Goal: Information Seeking & Learning: Learn about a topic

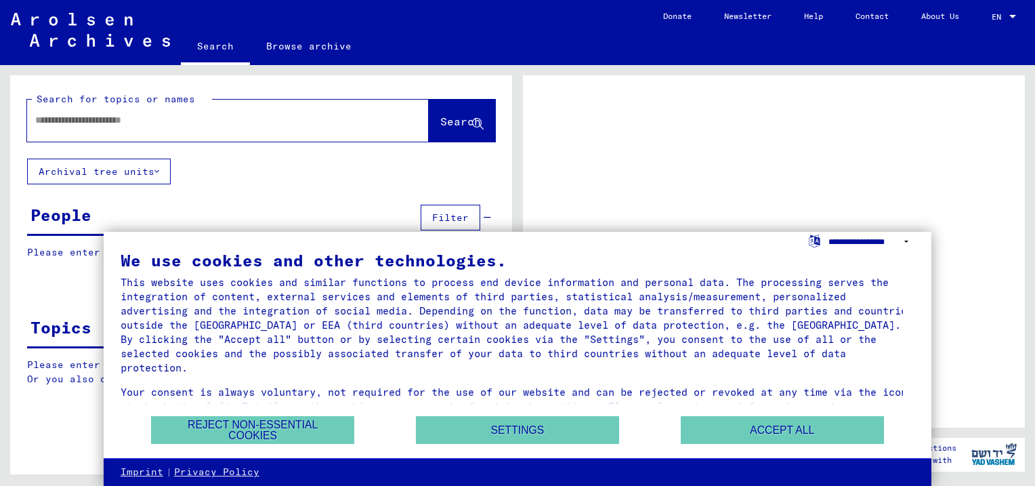
click at [903, 242] on select "**********" at bounding box center [871, 242] width 86 height 20
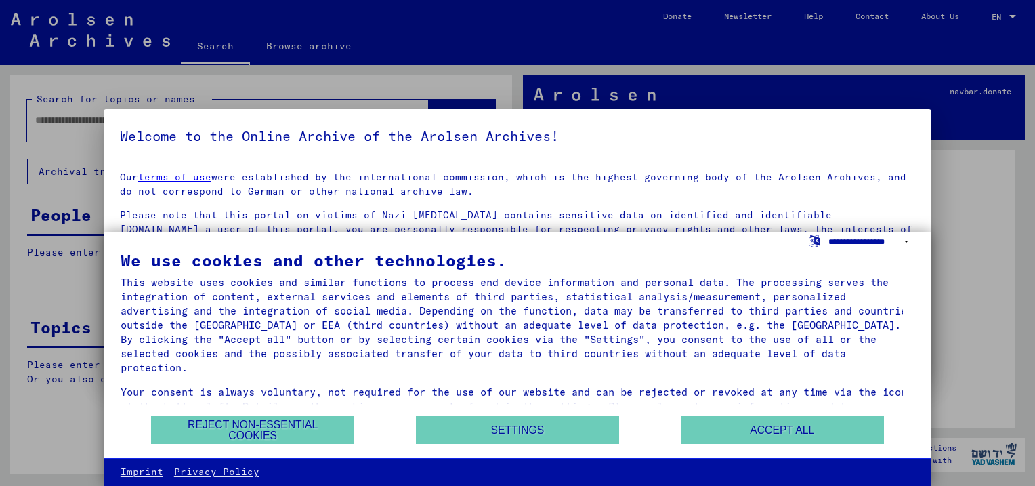
click at [903, 242] on select "**********" at bounding box center [871, 242] width 86 height 20
select select "*****"
click at [828, 232] on select "**********" at bounding box center [871, 242] width 86 height 20
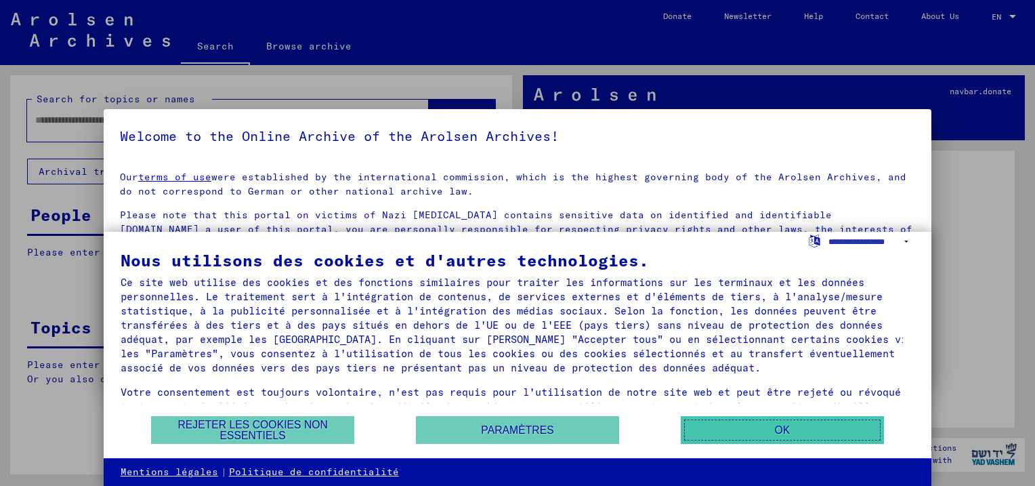
click at [780, 428] on button "OK" at bounding box center [782, 430] width 203 height 28
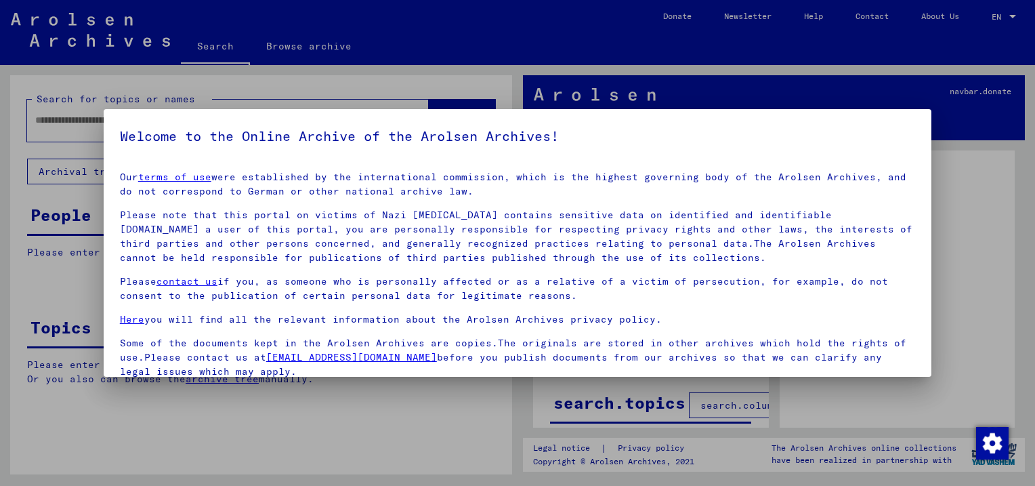
scroll to position [109, 0]
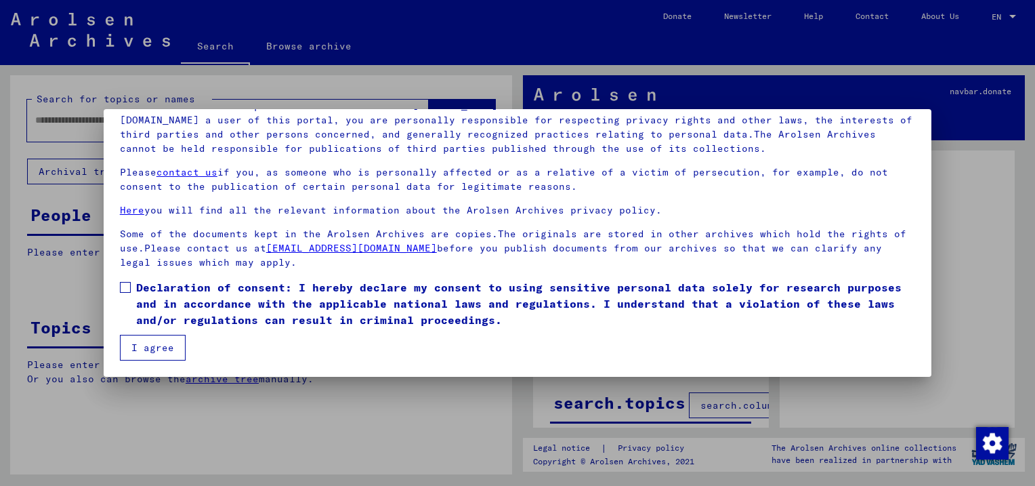
click at [152, 344] on button "I agree" at bounding box center [153, 348] width 66 height 26
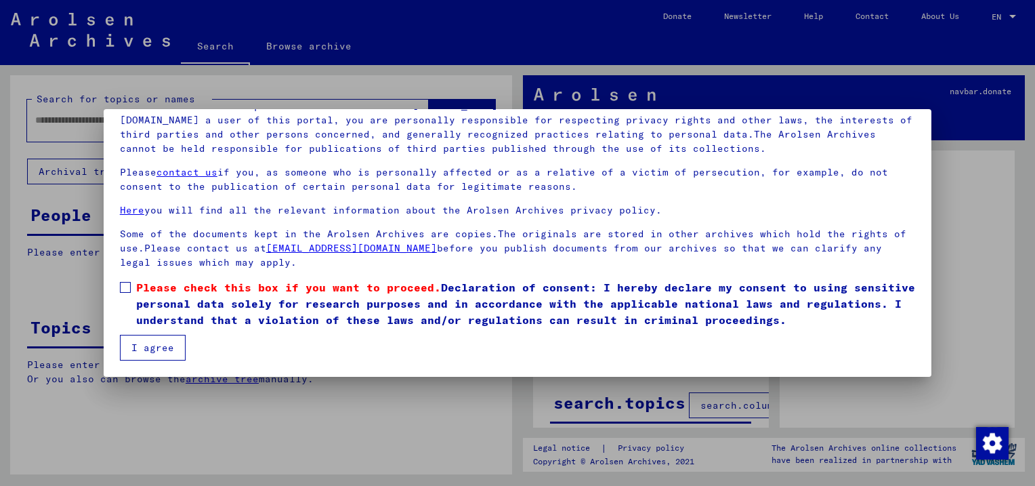
scroll to position [110, 0]
click at [127, 292] on span at bounding box center [125, 286] width 11 height 11
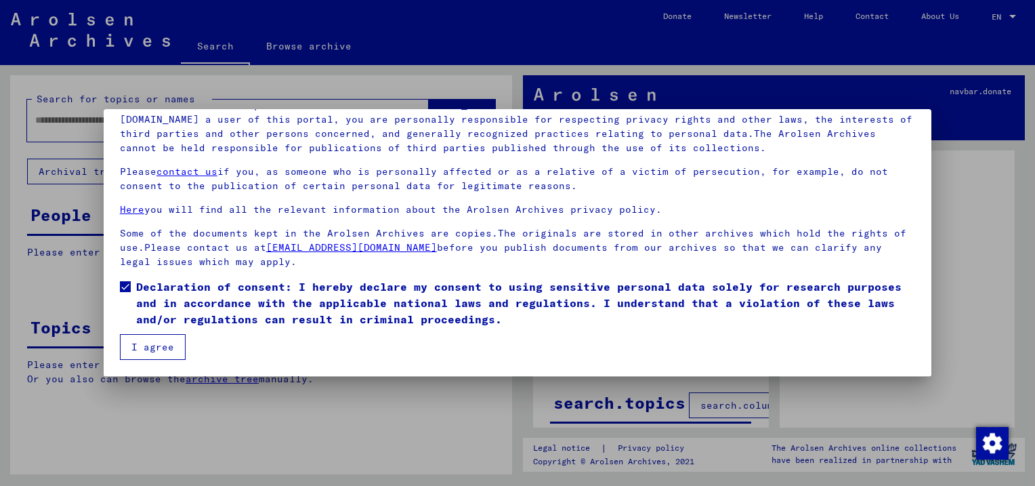
click at [164, 349] on button "I agree" at bounding box center [153, 347] width 66 height 26
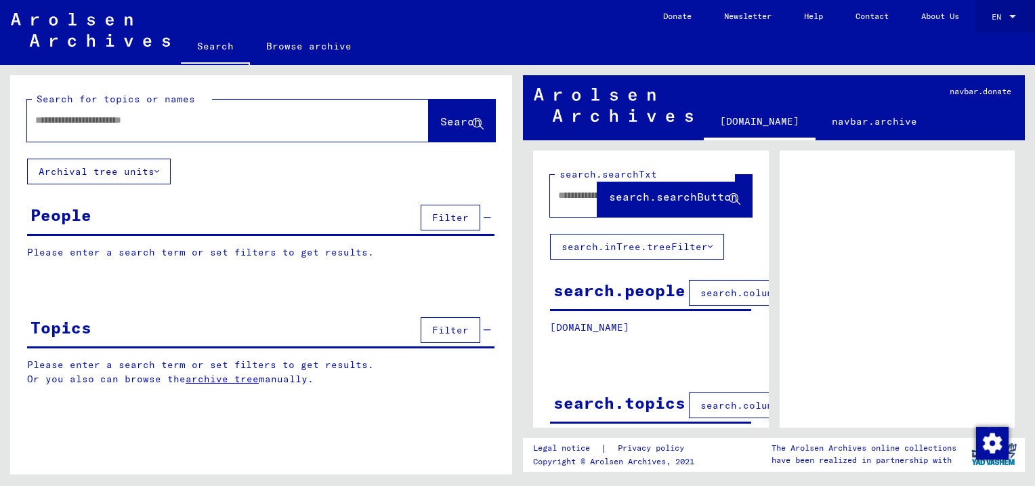
click at [1015, 12] on div at bounding box center [1012, 16] width 12 height 9
click at [451, 218] on div at bounding box center [517, 243] width 1035 height 486
click at [442, 223] on button "Filter" at bounding box center [451, 218] width 60 height 26
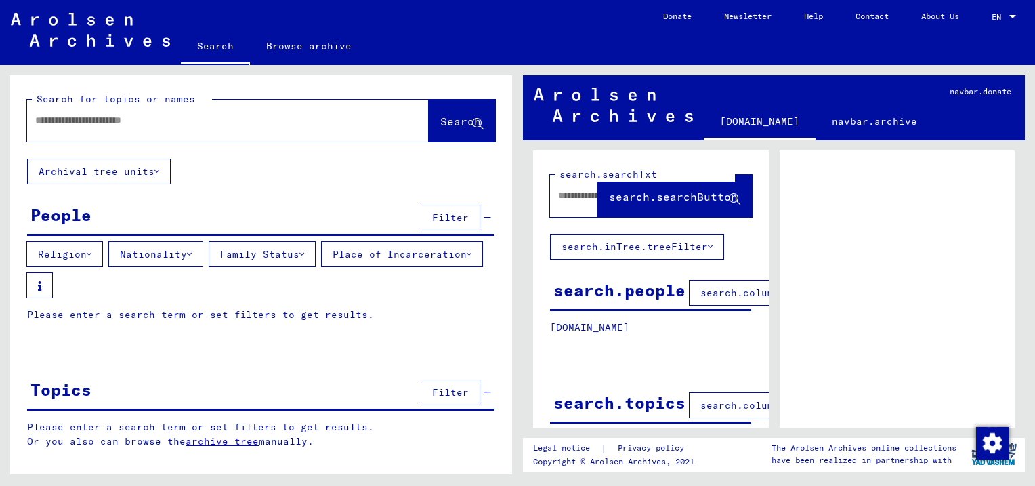
click at [91, 255] on icon at bounding box center [89, 253] width 5 height 9
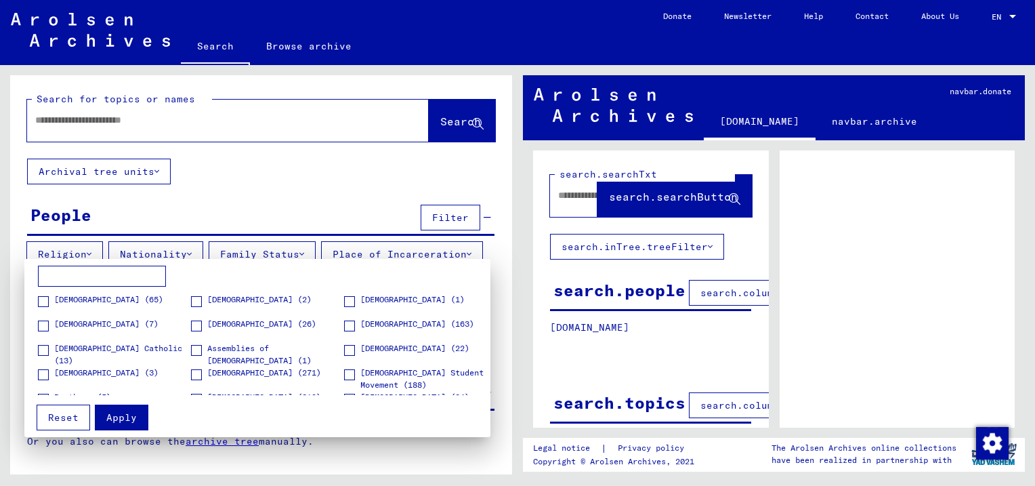
click at [91, 255] on div at bounding box center [517, 243] width 1035 height 486
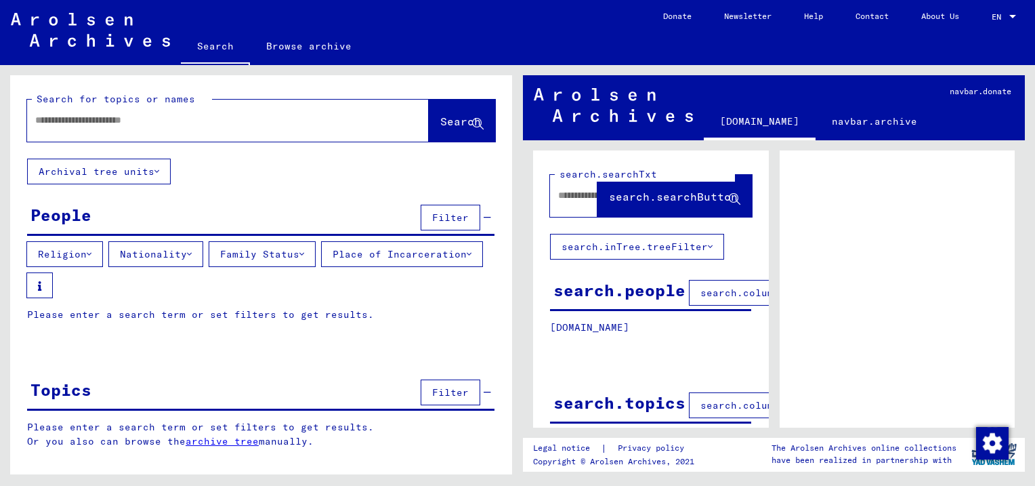
click at [192, 252] on icon at bounding box center [189, 253] width 5 height 9
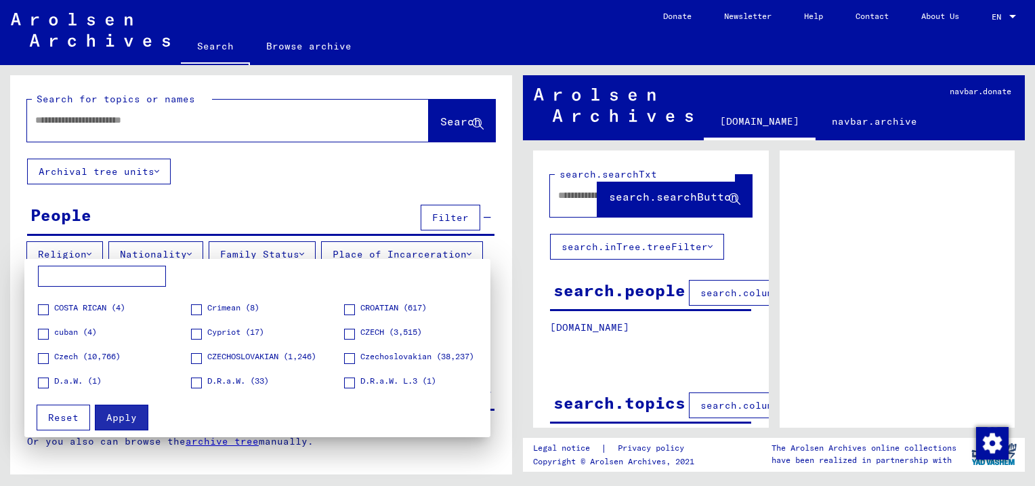
scroll to position [677, 0]
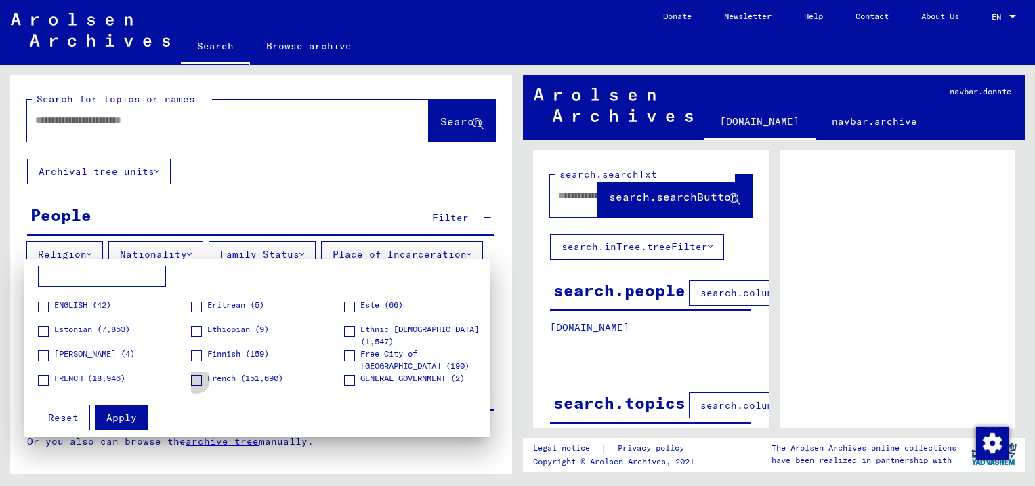
click at [194, 380] on span at bounding box center [196, 379] width 11 height 11
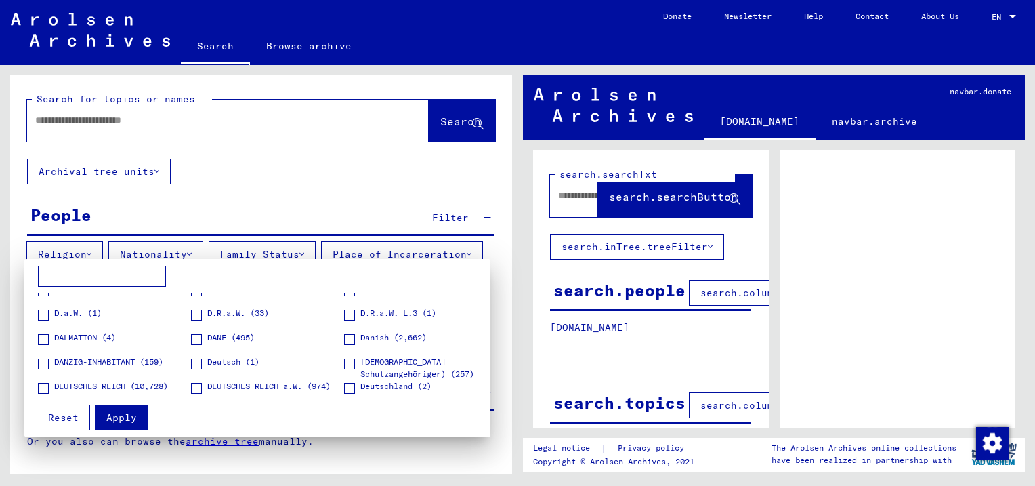
scroll to position [609, 0]
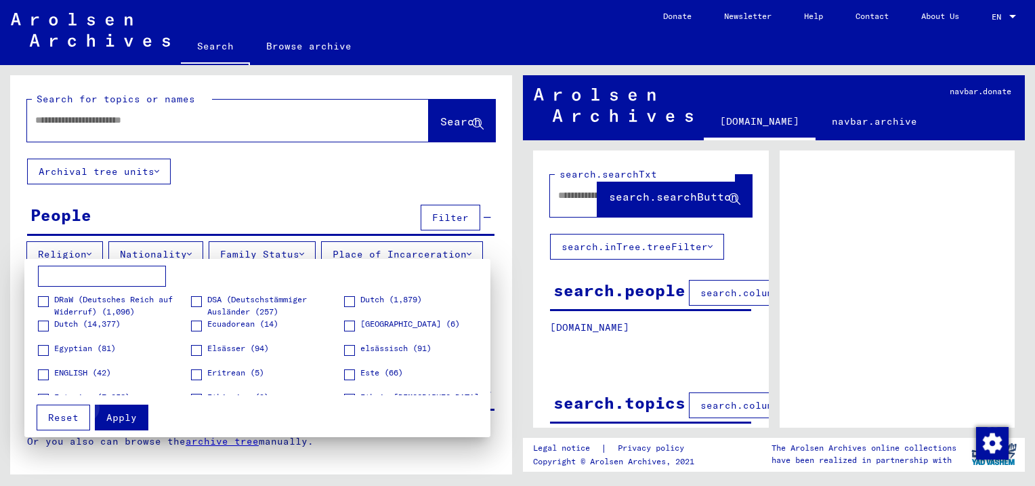
click at [124, 413] on span "Apply" at bounding box center [121, 417] width 30 height 12
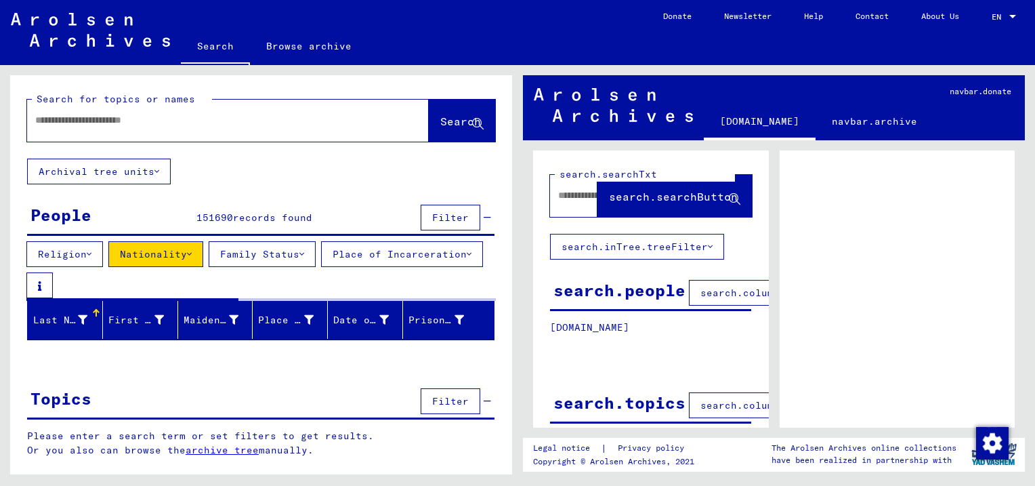
click at [467, 259] on icon at bounding box center [469, 253] width 5 height 9
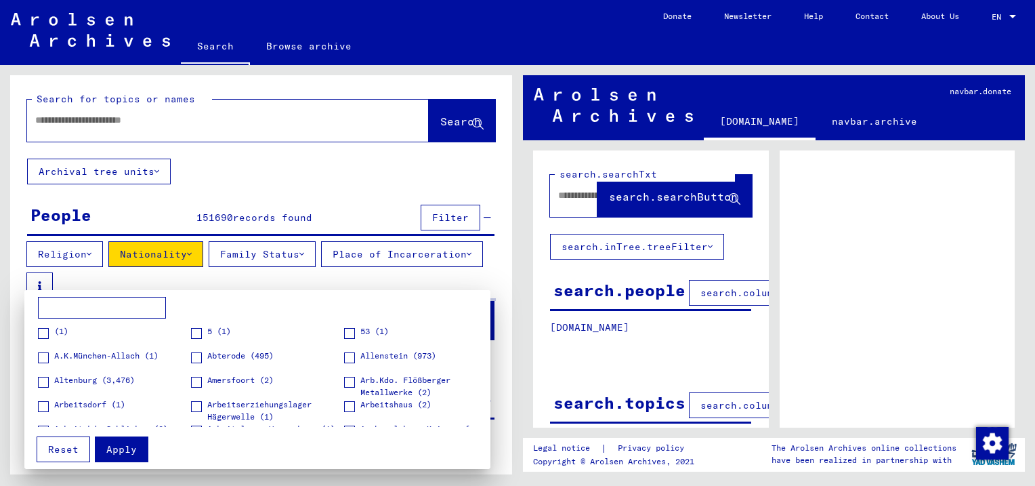
click at [176, 286] on div at bounding box center [517, 243] width 1035 height 486
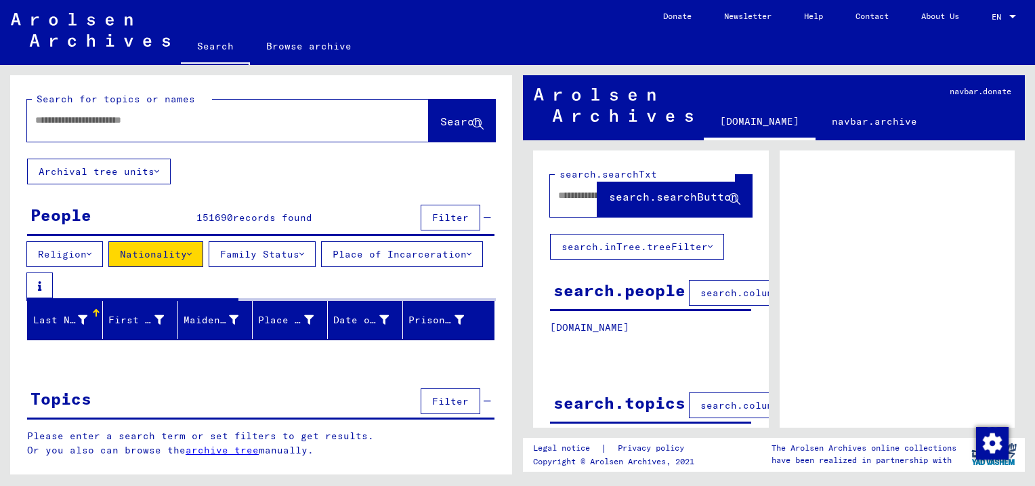
click at [467, 259] on icon at bounding box center [469, 253] width 5 height 9
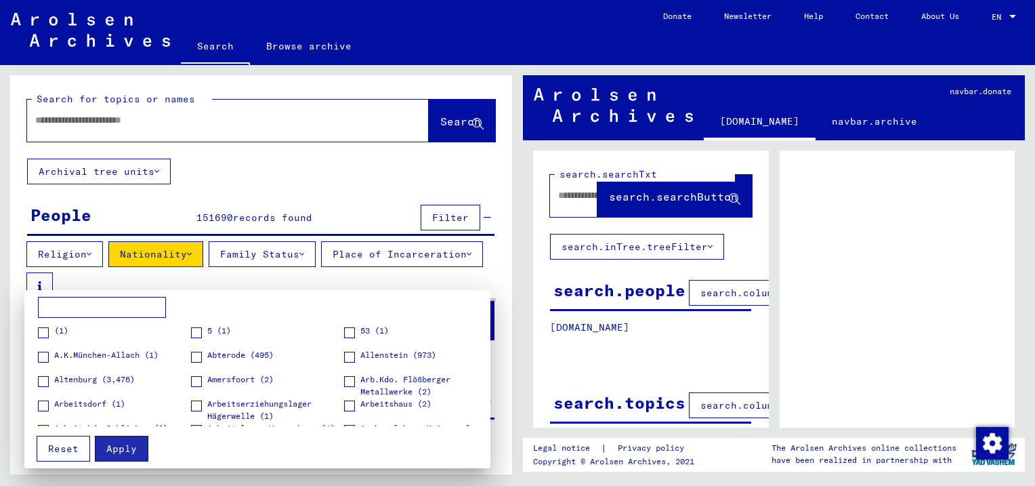
scroll to position [135, 0]
